Goal: Use online tool/utility

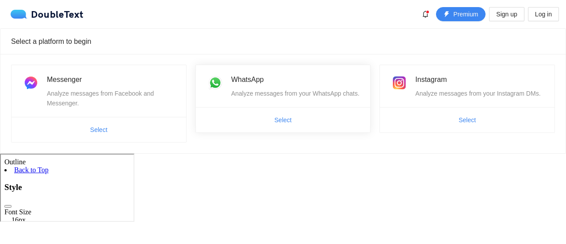
click at [266, 123] on span "Select" at bounding box center [283, 120] width 175 height 14
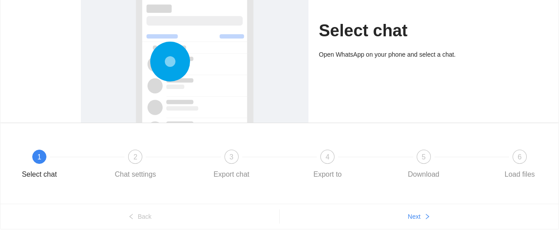
scroll to position [114, 0]
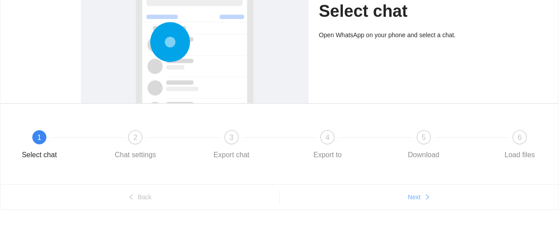
click at [411, 198] on span "Next" at bounding box center [414, 197] width 13 height 10
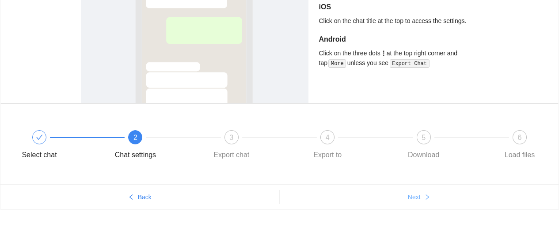
click at [411, 198] on span "Next" at bounding box center [414, 197] width 13 height 10
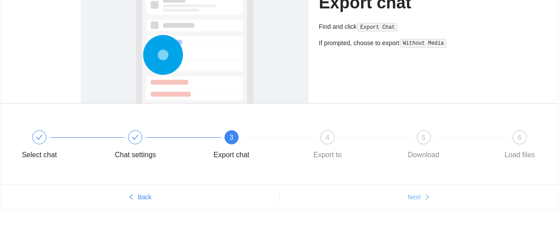
click at [411, 198] on span "Next" at bounding box center [414, 197] width 13 height 10
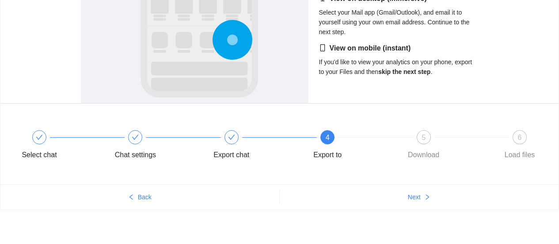
click at [420, 186] on ul "Back Next" at bounding box center [279, 196] width 558 height 25
click at [416, 200] on span "Next" at bounding box center [414, 197] width 13 height 10
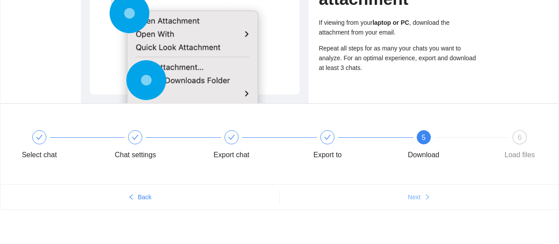
click at [416, 200] on span "Next" at bounding box center [414, 197] width 13 height 10
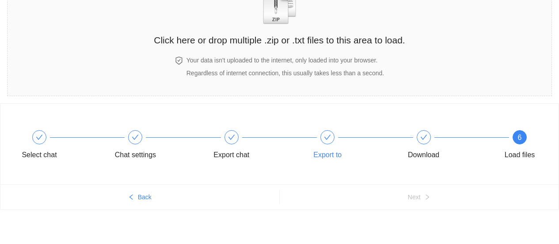
scroll to position [0, 0]
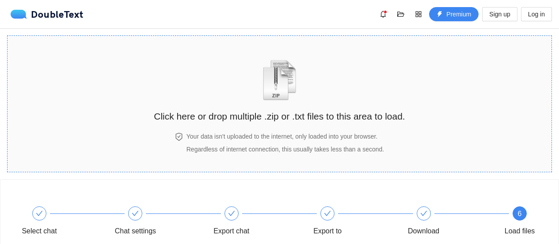
click at [290, 132] on h4 "Your data isn't uploaded to the internet, only loaded into your browser." at bounding box center [286, 136] width 198 height 10
click at [293, 123] on h2 "Click here or drop multiple .zip or .txt files to this area to load." at bounding box center [279, 116] width 251 height 15
click at [272, 134] on h4 "Your data isn't uploaded to the internet, only loaded into your browser." at bounding box center [286, 136] width 198 height 10
click at [191, 149] on span "Regardless of internet connection, this usually takes less than a second." at bounding box center [286, 148] width 198 height 7
